Goal: Task Accomplishment & Management: Manage account settings

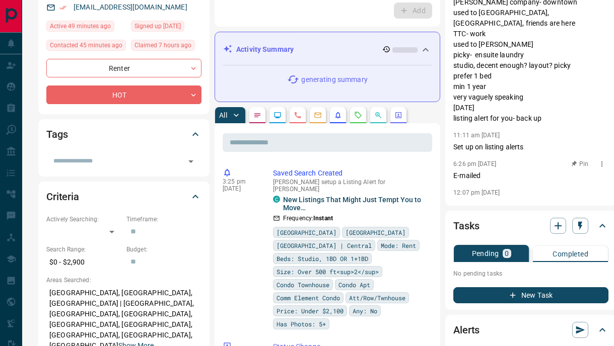
scroll to position [136, 0]
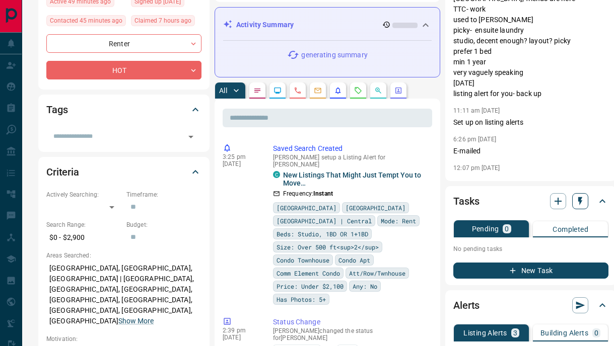
click at [578, 203] on icon "button" at bounding box center [580, 201] width 4 height 9
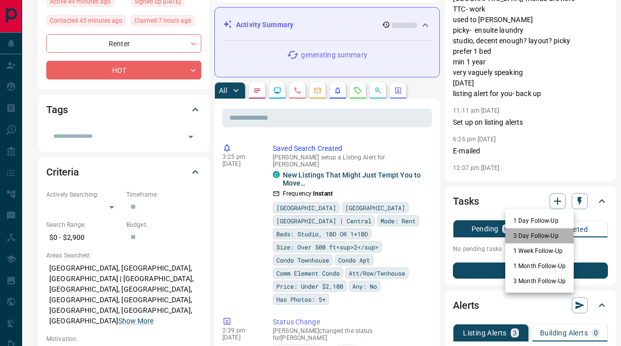
click at [538, 233] on li "3 Day Follow-Up" at bounding box center [539, 236] width 68 height 15
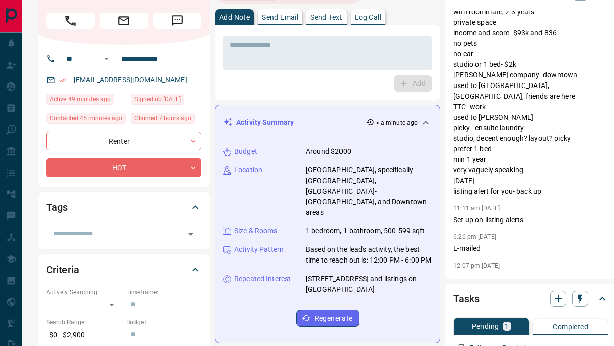
scroll to position [0, 0]
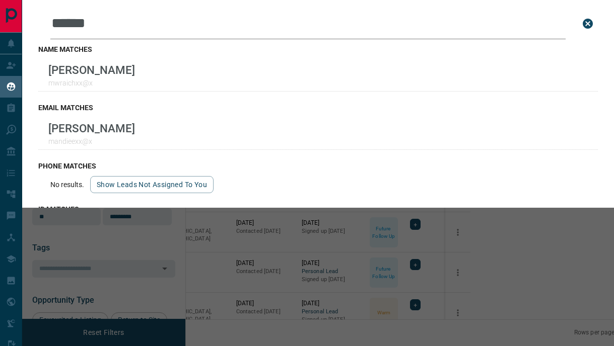
scroll to position [249, 408]
click at [590, 25] on icon "close search bar" at bounding box center [587, 24] width 10 height 10
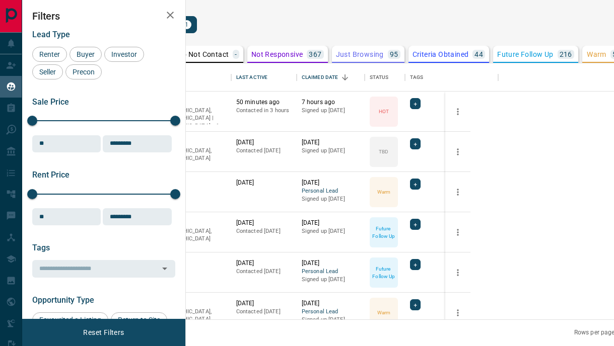
click at [143, 141] on icon "Open in New Tab" at bounding box center [139, 142] width 8 height 8
